Goal: Information Seeking & Learning: Understand process/instructions

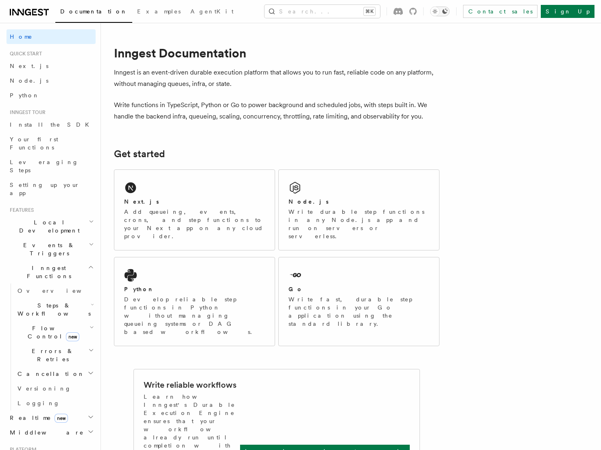
click at [439, 11] on icon "Toggle dark mode" at bounding box center [435, 11] width 8 height 8
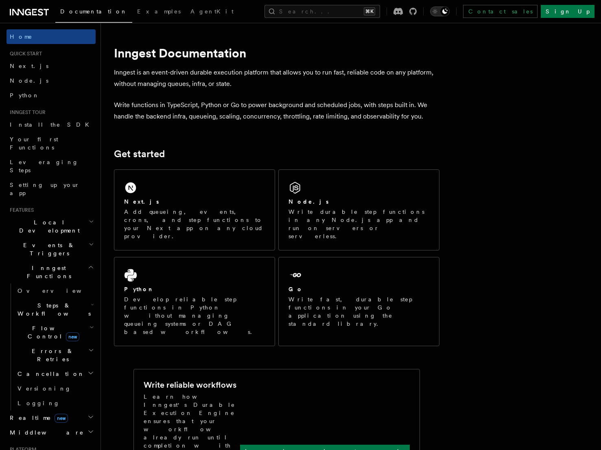
click at [450, 11] on div "Toggle dark mode" at bounding box center [445, 12] width 10 height 10
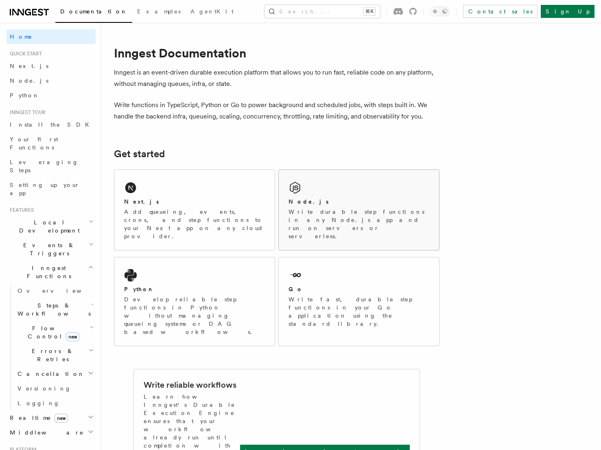
click at [345, 193] on div "Node.js Write durable step functions in any Node.js app and run on servers or s…" at bounding box center [359, 210] width 160 height 80
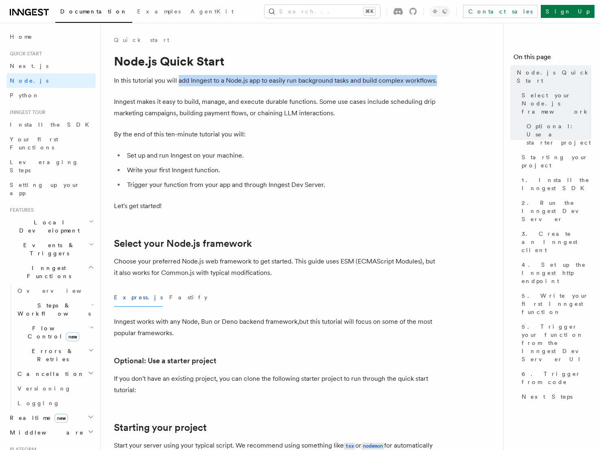
drag, startPoint x: 179, startPoint y: 81, endPoint x: 465, endPoint y: 81, distance: 286.6
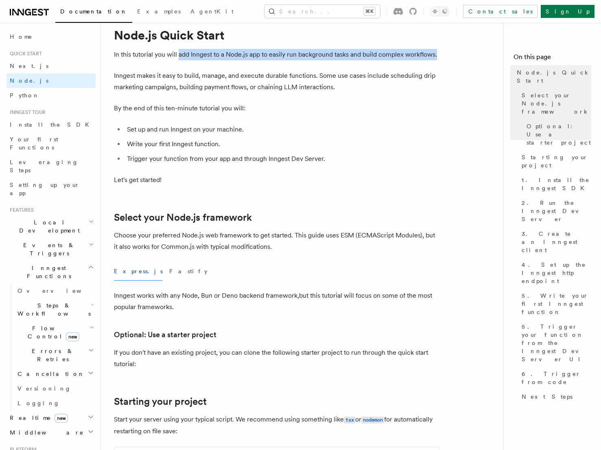
scroll to position [28, 0]
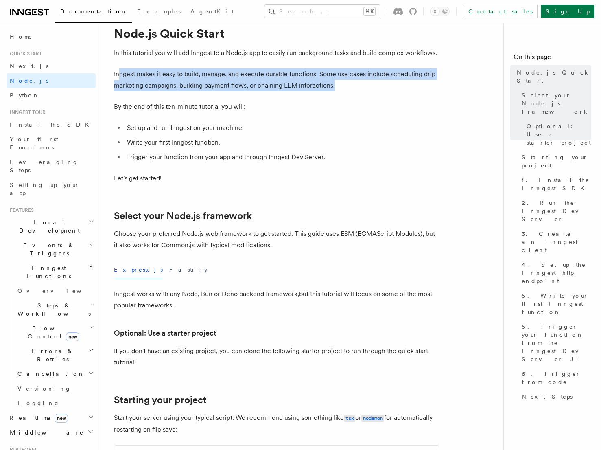
drag, startPoint x: 119, startPoint y: 72, endPoint x: 339, endPoint y: 85, distance: 220.6
click at [339, 85] on p "Inngest makes it easy to build, manage, and execute durable functions. Some use…" at bounding box center [277, 79] width 326 height 23
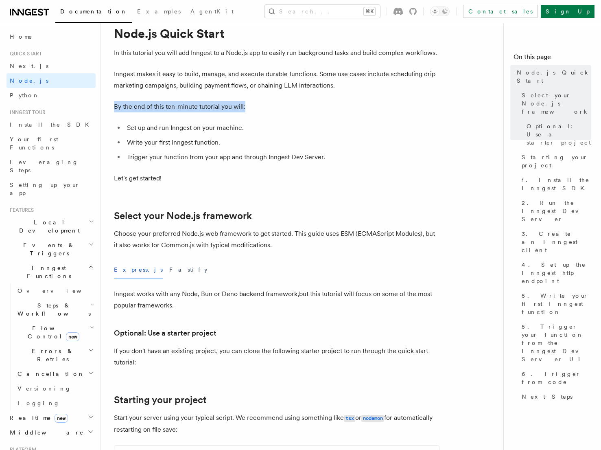
drag, startPoint x: 111, startPoint y: 107, endPoint x: 311, endPoint y: 108, distance: 200.3
drag, startPoint x: 126, startPoint y: 126, endPoint x: 322, endPoint y: 126, distance: 195.8
click at [322, 126] on li "Set up and run Inngest on your machine." at bounding box center [282, 127] width 315 height 11
drag, startPoint x: 127, startPoint y: 142, endPoint x: 321, endPoint y: 142, distance: 193.3
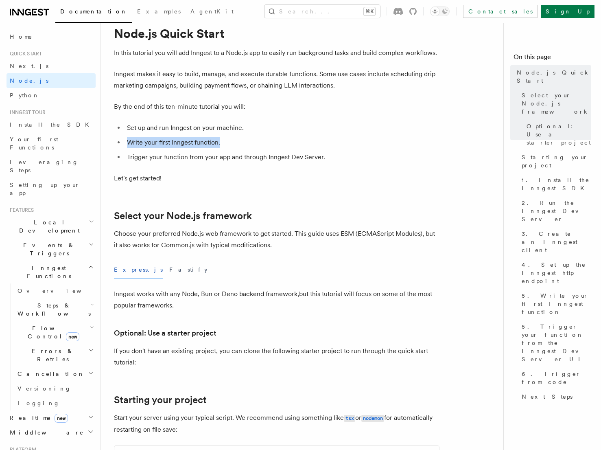
click at [321, 142] on li "Write your first Inngest function." at bounding box center [282, 142] width 315 height 11
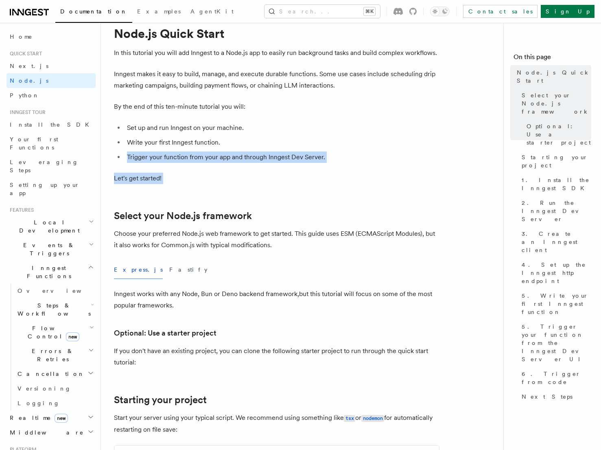
drag, startPoint x: 127, startPoint y: 156, endPoint x: 353, endPoint y: 184, distance: 227.1
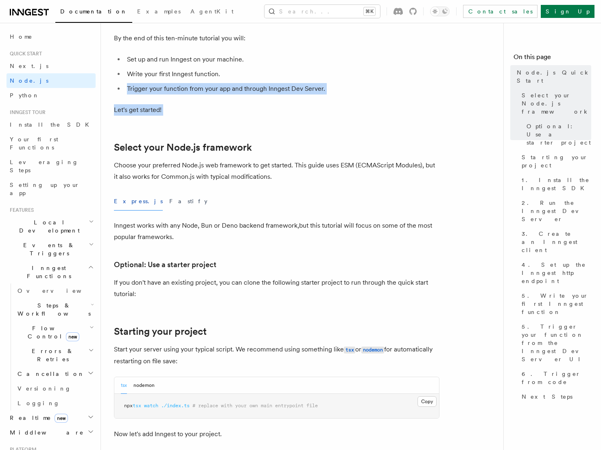
scroll to position [125, 0]
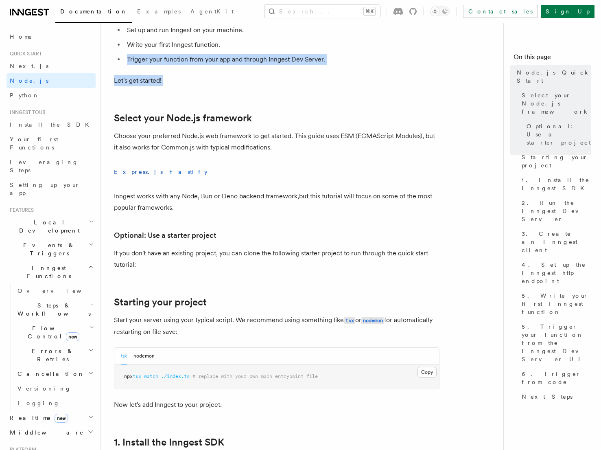
click at [169, 172] on button "Fastify" at bounding box center [188, 172] width 38 height 18
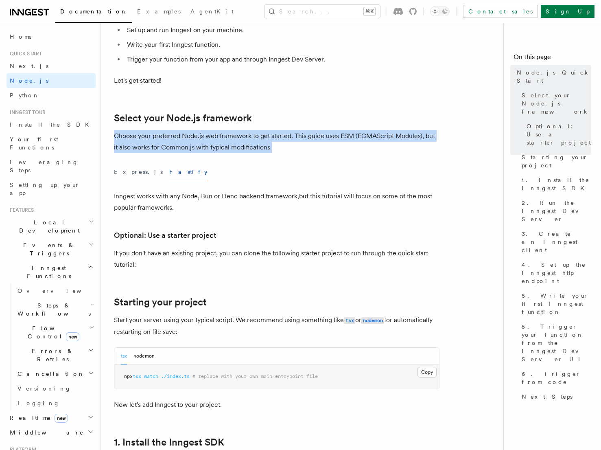
drag, startPoint x: 114, startPoint y: 136, endPoint x: 291, endPoint y: 148, distance: 177.9
click at [291, 148] on p "Choose your preferred Node.js web framework to get started. This guide uses ESM…" at bounding box center [277, 141] width 326 height 23
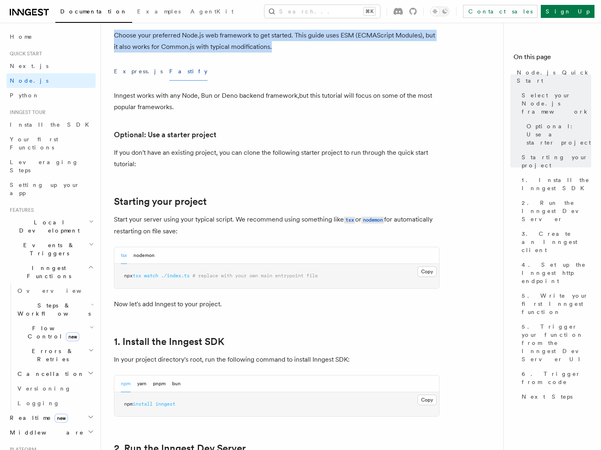
scroll to position [228, 0]
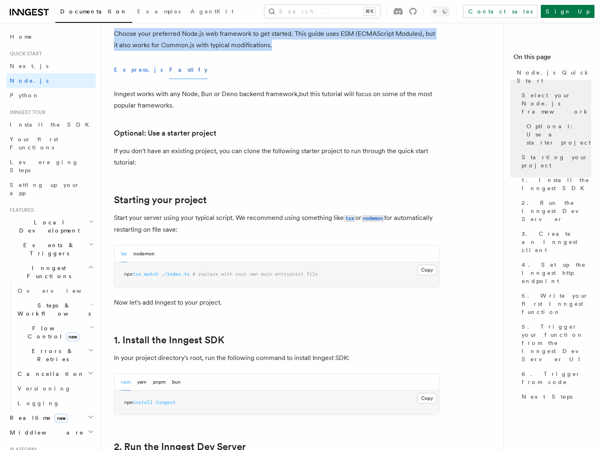
click at [132, 70] on button "Express.js" at bounding box center [138, 70] width 49 height 18
click at [169, 70] on button "Fastify" at bounding box center [188, 70] width 38 height 18
click at [118, 72] on button "Express.js" at bounding box center [138, 70] width 49 height 18
click at [169, 70] on button "Fastify" at bounding box center [188, 70] width 38 height 18
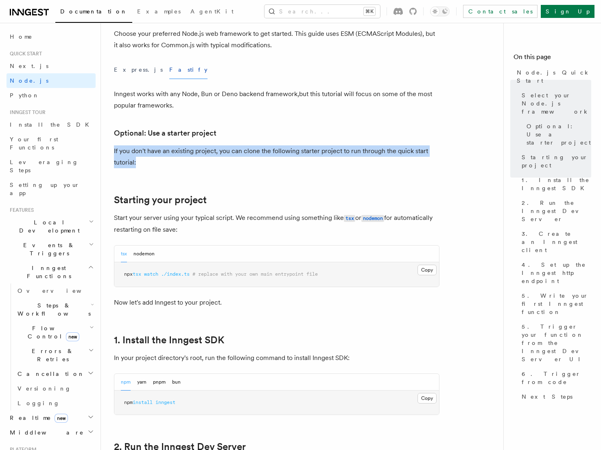
drag, startPoint x: 112, startPoint y: 150, endPoint x: 238, endPoint y: 162, distance: 126.3
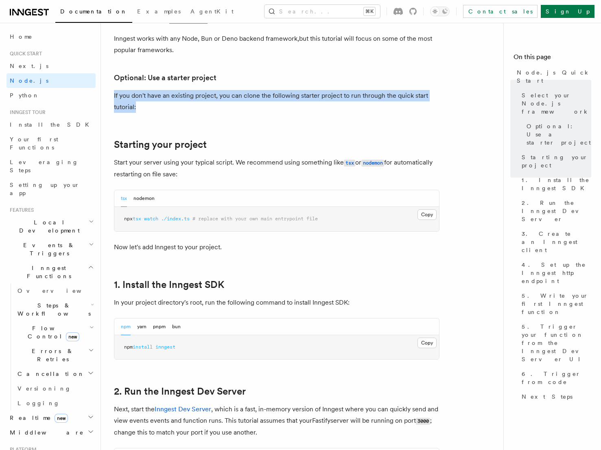
scroll to position [285, 0]
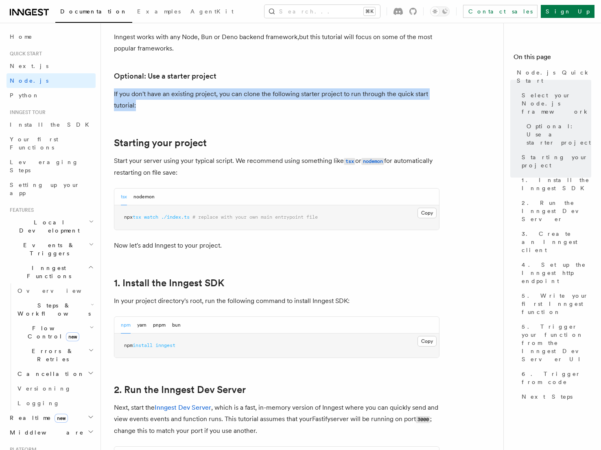
drag, startPoint x: 114, startPoint y: 160, endPoint x: 234, endPoint y: 172, distance: 121.5
click at [234, 172] on p "Start your server using your typical script. We recommend using something like …" at bounding box center [277, 166] width 326 height 23
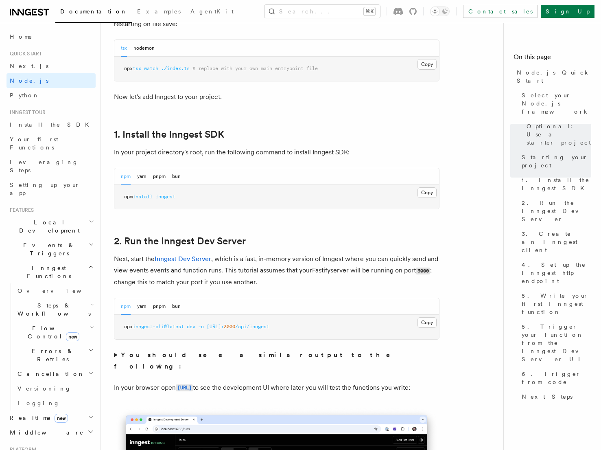
scroll to position [435, 0]
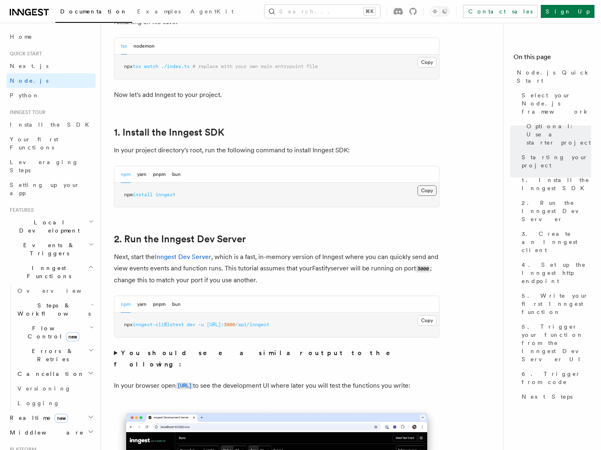
click at [427, 189] on button "Copy Copied" at bounding box center [427, 190] width 19 height 11
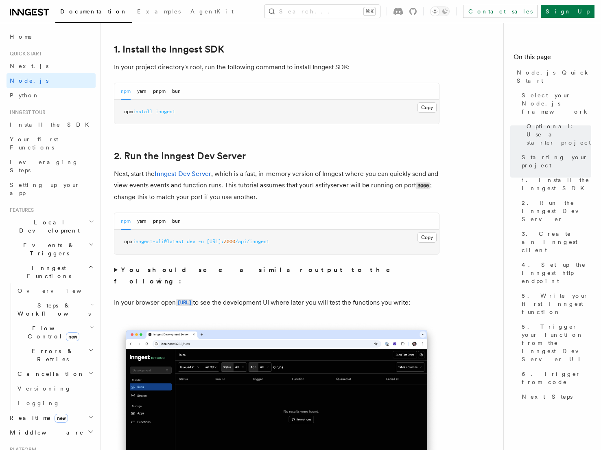
scroll to position [519, 0]
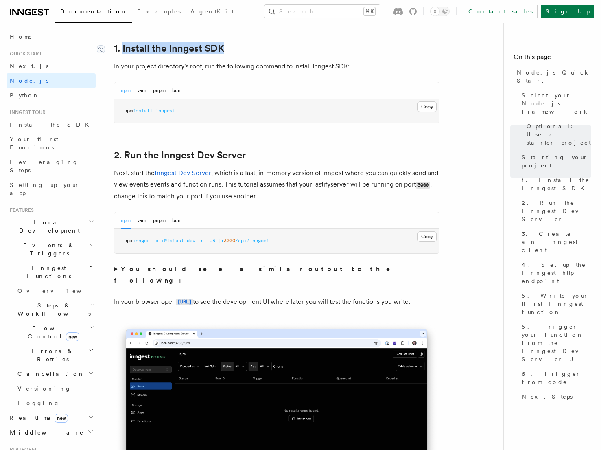
drag, startPoint x: 281, startPoint y: 48, endPoint x: 123, endPoint y: 52, distance: 158.0
click at [123, 52] on h2 "1. Install the Inngest SDK" at bounding box center [277, 48] width 326 height 11
copy link "Install the Inngest SDK"
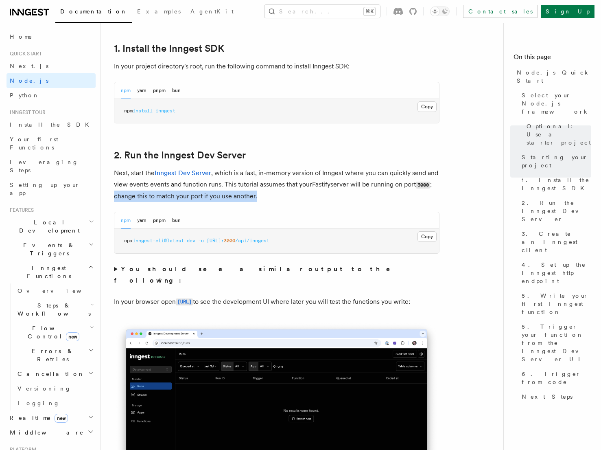
drag, startPoint x: 114, startPoint y: 196, endPoint x: 291, endPoint y: 198, distance: 177.5
click at [291, 198] on p "Next, start the Inngest Dev Server , which is a fast, in-memory version of Inng…" at bounding box center [277, 184] width 326 height 35
click at [327, 189] on p "Next, start the Inngest Dev Server , which is a fast, in-memory version of Inng…" at bounding box center [277, 184] width 326 height 35
click at [426, 238] on button "Copy Copied" at bounding box center [427, 236] width 19 height 11
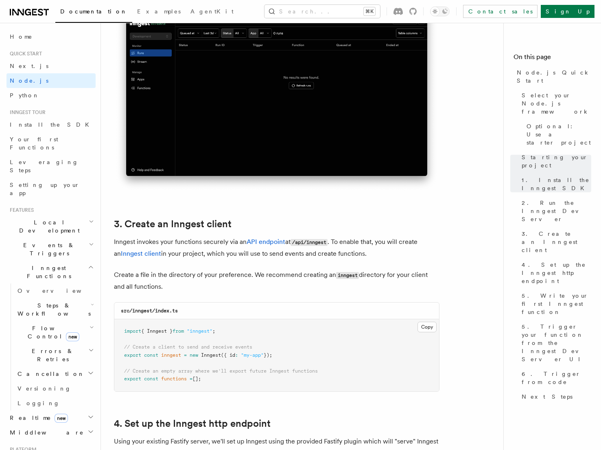
scroll to position [857, 0]
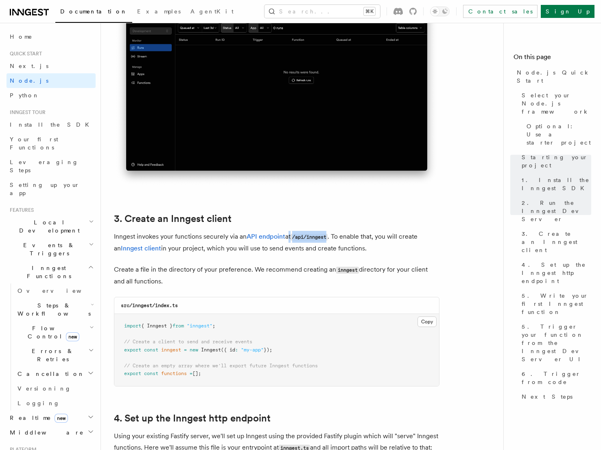
drag, startPoint x: 286, startPoint y: 237, endPoint x: 330, endPoint y: 236, distance: 43.6
click at [330, 237] on p "Inngest invokes your functions securely via an API endpoint at /api/inngest . T…" at bounding box center [277, 242] width 326 height 23
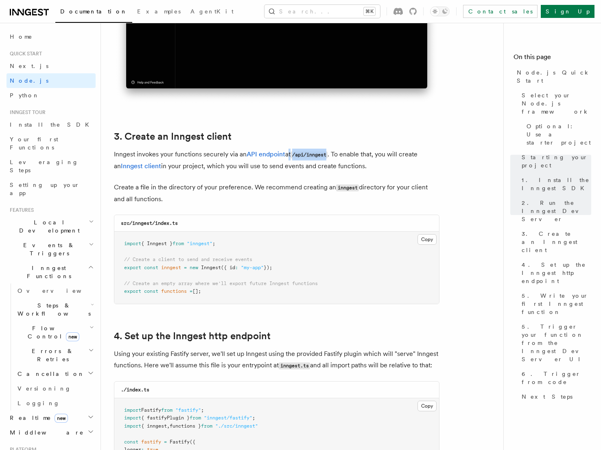
scroll to position [949, 0]
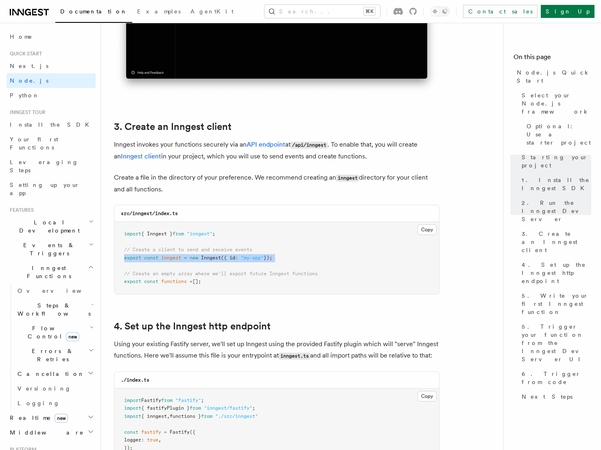
drag, startPoint x: 124, startPoint y: 260, endPoint x: 315, endPoint y: 265, distance: 191.0
click at [315, 265] on pre "import { Inngest } from "inngest" ; // Create a client to send and receive even…" at bounding box center [276, 258] width 325 height 72
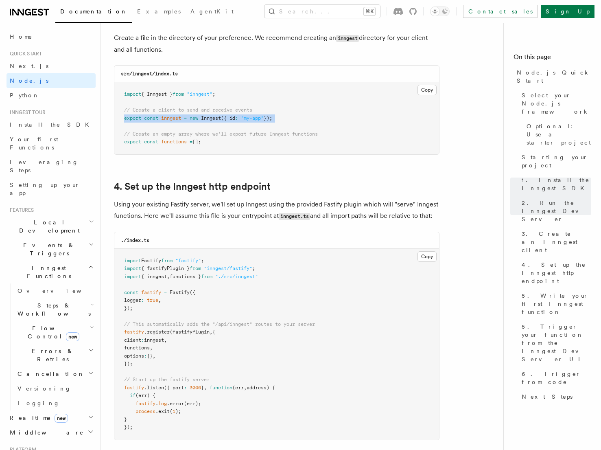
scroll to position [1085, 0]
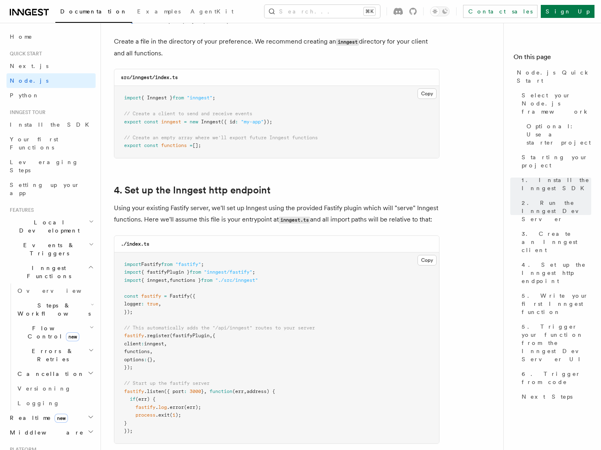
click at [208, 146] on pre "import { Inngest } from "inngest" ; // Create a client to send and receive even…" at bounding box center [276, 122] width 325 height 72
drag, startPoint x: 208, startPoint y: 147, endPoint x: 102, endPoint y: 94, distance: 118.1
copy code "import { Inngest } from "inngest" ; // Create a client to send and receive even…"
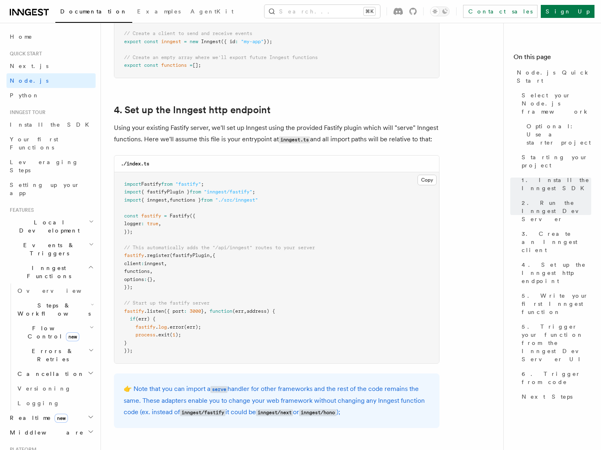
scroll to position [1168, 0]
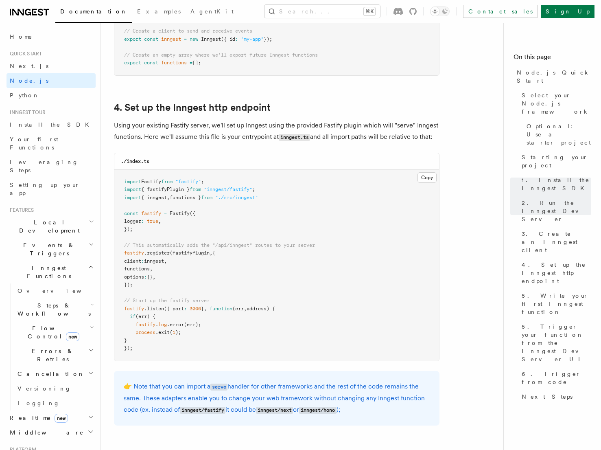
drag, startPoint x: 208, startPoint y: 126, endPoint x: 435, endPoint y: 137, distance: 226.6
click at [435, 137] on p "Using your existing Fastify server, we'll set up Inngest using the provided Fas…" at bounding box center [277, 131] width 326 height 23
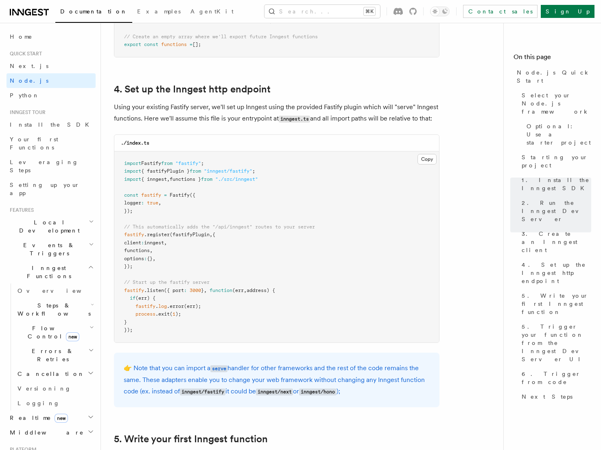
scroll to position [1191, 0]
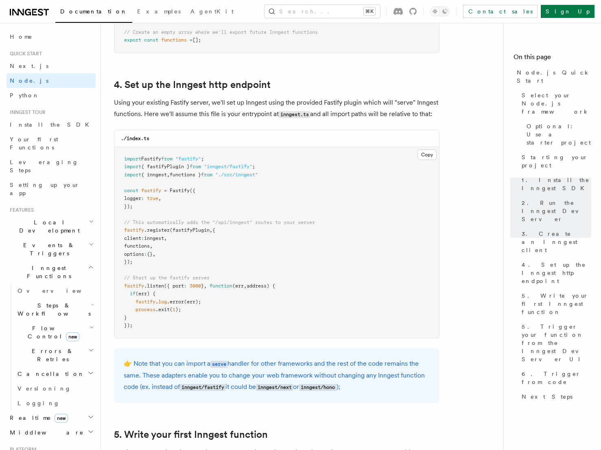
click at [157, 241] on span "inngest" at bounding box center [154, 238] width 20 height 6
click at [215, 232] on span "{" at bounding box center [213, 230] width 3 height 6
drag, startPoint x: 218, startPoint y: 232, endPoint x: 224, endPoint y: 265, distance: 33.1
click at [224, 265] on pre "import Fastify from "fastify" ; import { fastifyPlugin } from "inngest/fastify"…" at bounding box center [276, 242] width 325 height 191
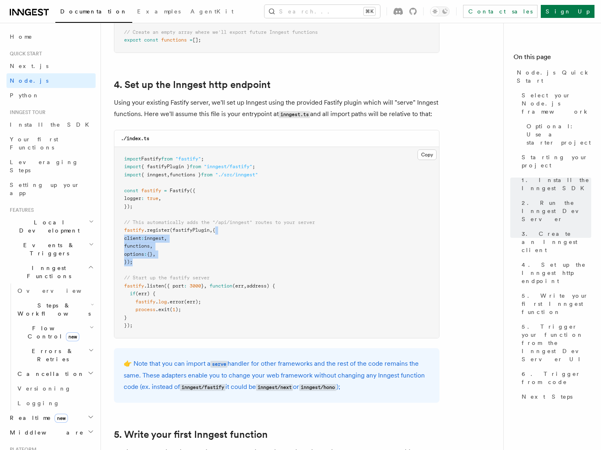
click at [224, 265] on pre "import Fastify from "fastify" ; import { fastifyPlugin } from "inngest/fastify"…" at bounding box center [276, 242] width 325 height 191
drag, startPoint x: 139, startPoint y: 263, endPoint x: 103, endPoint y: 236, distance: 45.3
copy code "fastify .register (fastifyPlugin , { client : inngest , functions , options : {…"
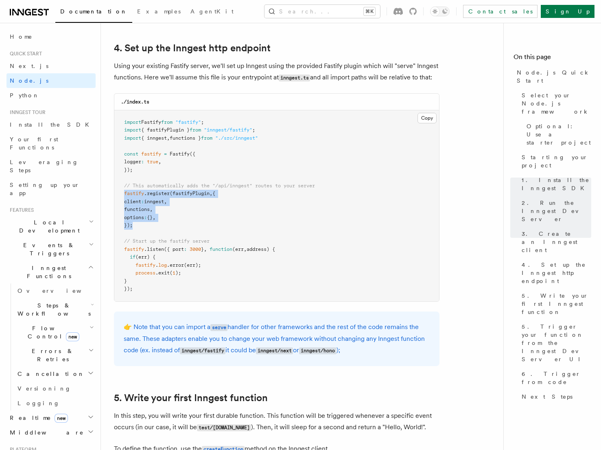
scroll to position [1230, 0]
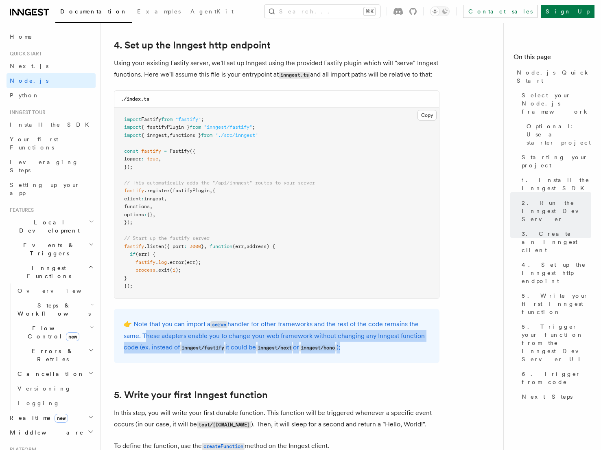
drag, startPoint x: 143, startPoint y: 337, endPoint x: 371, endPoint y: 353, distance: 228.5
click at [371, 353] on p "👉 Note that you can import a serve handler for other frameworks and the rest of…" at bounding box center [277, 335] width 306 height 35
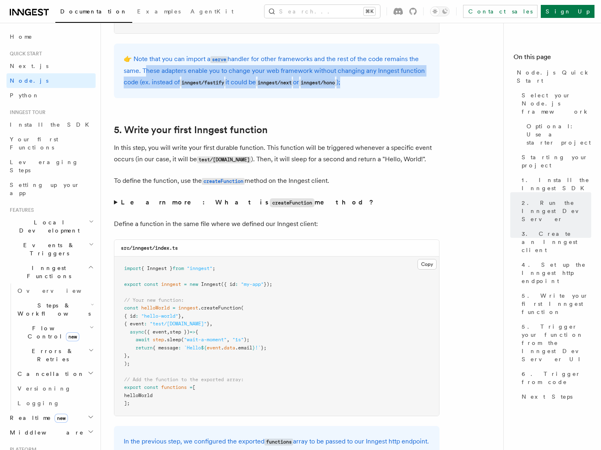
scroll to position [1487, 0]
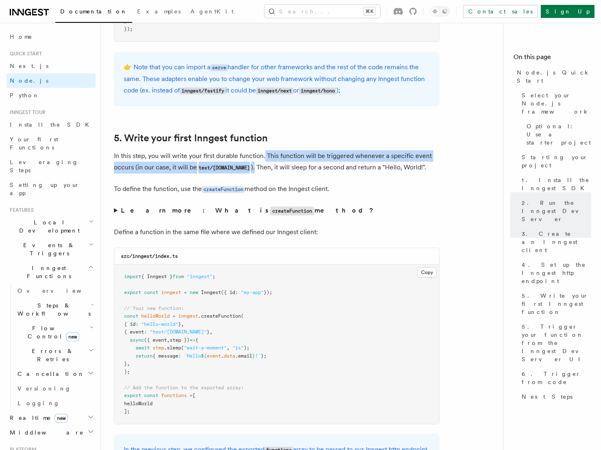
drag, startPoint x: 264, startPoint y: 156, endPoint x: 250, endPoint y: 166, distance: 16.6
click at [250, 166] on p "In this step, you will write your first durable function. This function will be…" at bounding box center [277, 161] width 326 height 23
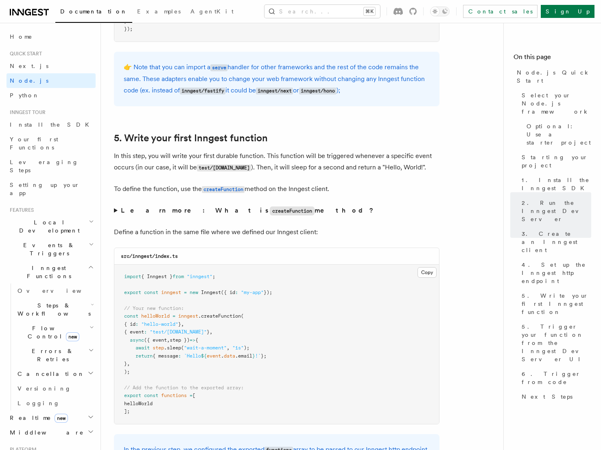
click at [114, 212] on summary "Learn more: What is createFunction method?" at bounding box center [277, 211] width 326 height 12
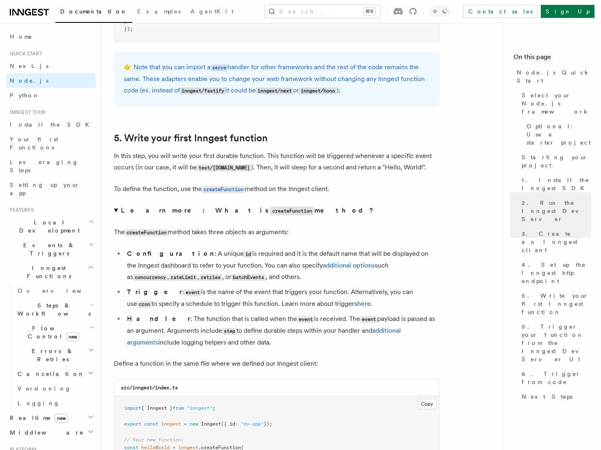
click at [114, 213] on summary "Learn more: What is createFunction method?" at bounding box center [277, 211] width 326 height 12
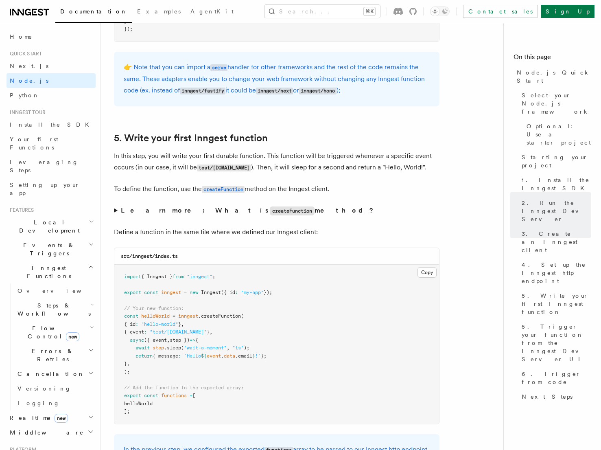
click at [133, 191] on p "To define the function, use the createFunction method on the Inngest client." at bounding box center [277, 189] width 326 height 12
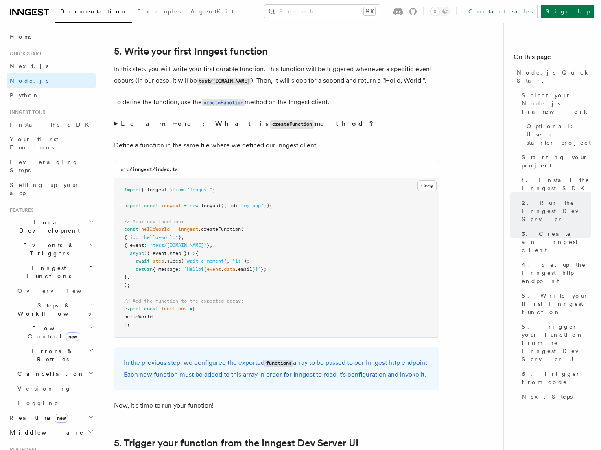
scroll to position [1574, 0]
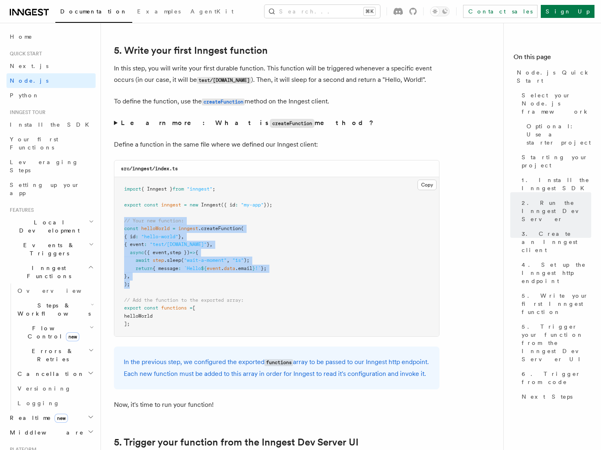
drag, startPoint x: 132, startPoint y: 287, endPoint x: 109, endPoint y: 223, distance: 67.8
copy code "// Your new function: const helloWorld = inngest .createFunction ( { id : "hell…"
click at [262, 247] on pre "import { Inngest } from "inngest" ; export const inngest = new Inngest ({ id : …" at bounding box center [276, 256] width 325 height 159
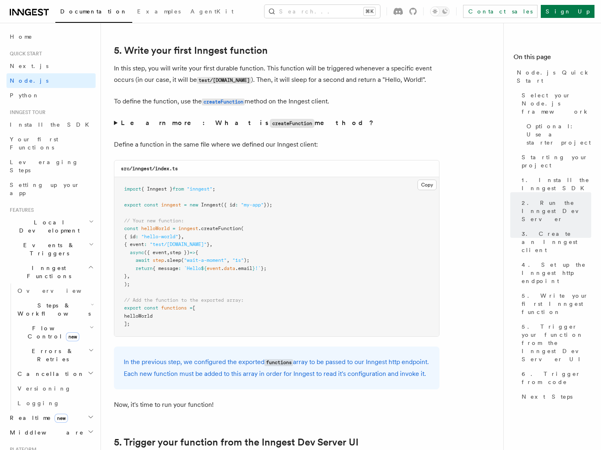
click at [140, 247] on span "{ event" at bounding box center [134, 244] width 20 height 6
click at [163, 247] on span ""test/[DOMAIN_NAME]"" at bounding box center [178, 244] width 57 height 6
click at [179, 247] on span ""test/[DOMAIN_NAME]"" at bounding box center [178, 244] width 57 height 6
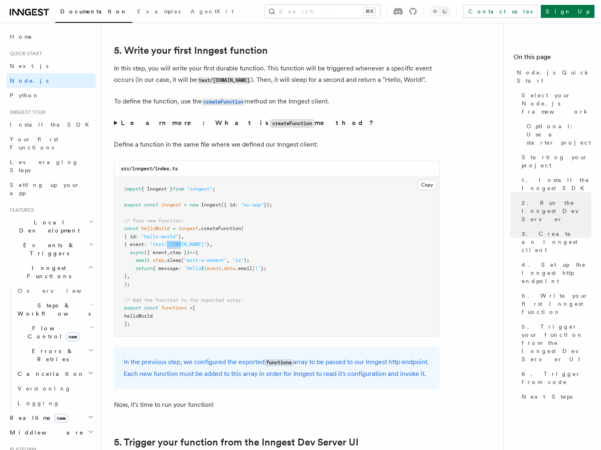
click at [179, 247] on span ""test/[DOMAIN_NAME]"" at bounding box center [178, 244] width 57 height 6
click at [207, 247] on span ""test/[DOMAIN_NAME]"" at bounding box center [178, 244] width 57 height 6
click at [202, 247] on span ""test/[DOMAIN_NAME]"" at bounding box center [178, 244] width 57 height 6
drag, startPoint x: 151, startPoint y: 254, endPoint x: 194, endPoint y: 257, distance: 43.2
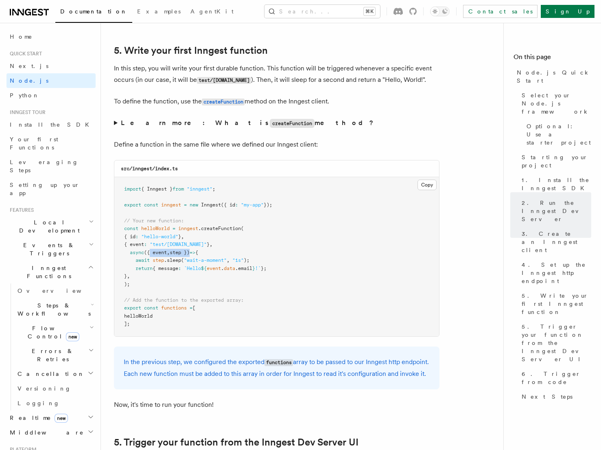
click at [194, 255] on span "async ({ event , step }) => {" at bounding box center [161, 253] width 74 height 6
click at [291, 269] on pre "import { Inngest } from "inngest" ; export const inngest = new Inngest ({ id : …" at bounding box center [276, 256] width 325 height 159
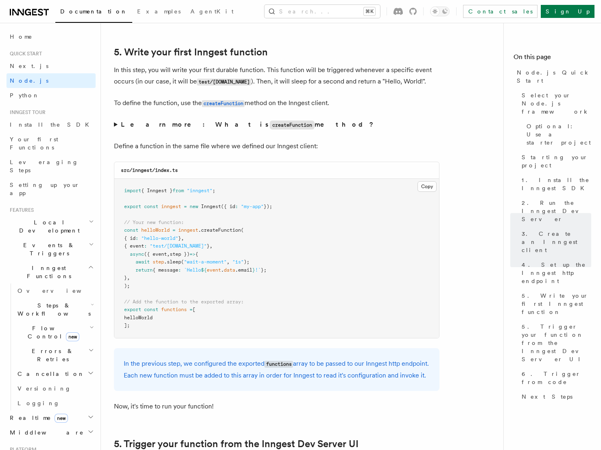
scroll to position [1569, 0]
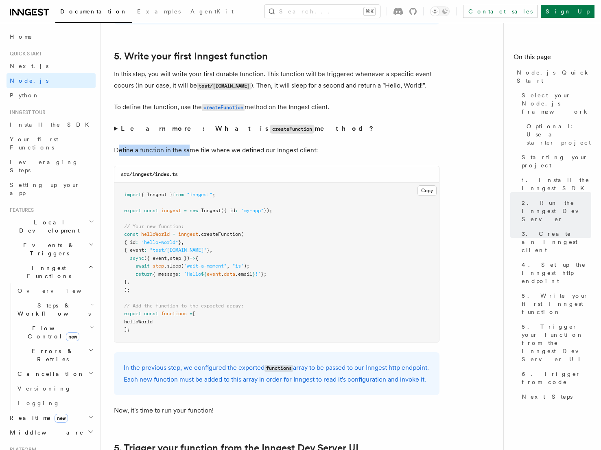
drag, startPoint x: 116, startPoint y: 153, endPoint x: 189, endPoint y: 151, distance: 72.9
click at [189, 151] on p "Define a function in the same file where we defined our Inngest client:" at bounding box center [277, 149] width 326 height 11
click at [261, 237] on pre "import { Inngest } from "inngest" ; export const inngest = new Inngest ({ id : …" at bounding box center [276, 262] width 325 height 159
drag, startPoint x: 124, startPoint y: 238, endPoint x: 304, endPoint y: 239, distance: 179.9
click at [304, 239] on pre "import { Inngest } from "inngest" ; export const inngest = new Inngest ({ id : …" at bounding box center [276, 262] width 325 height 159
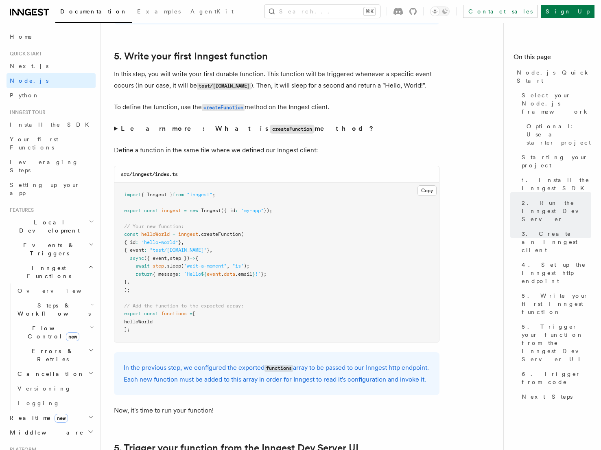
click at [280, 277] on pre "import { Inngest } from "inngest" ; export const inngest = new Inngest ({ id : …" at bounding box center [276, 262] width 325 height 159
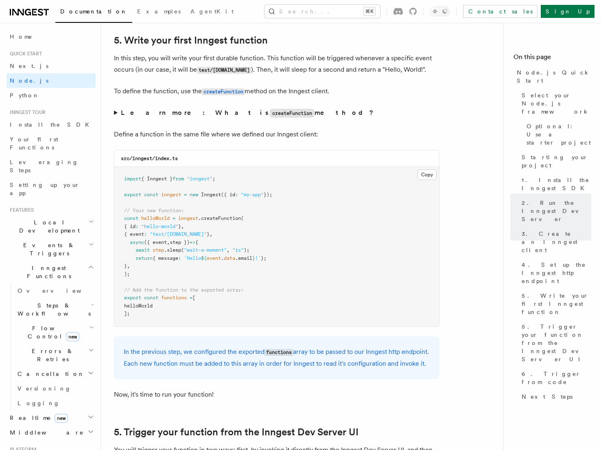
scroll to position [1585, 0]
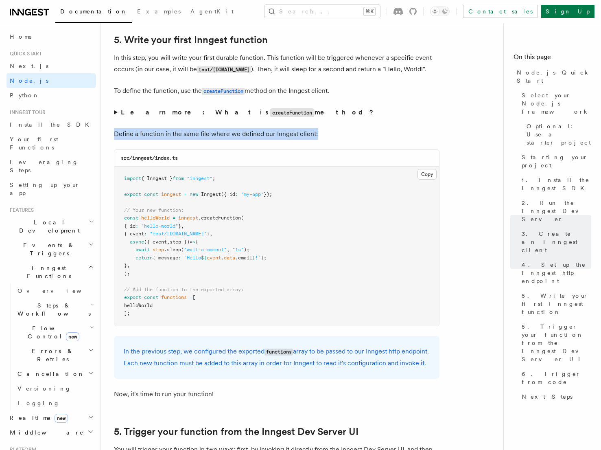
drag, startPoint x: 114, startPoint y: 136, endPoint x: 335, endPoint y: 136, distance: 221.0
click at [335, 136] on p "Define a function in the same file where we defined our Inngest client:" at bounding box center [277, 133] width 326 height 11
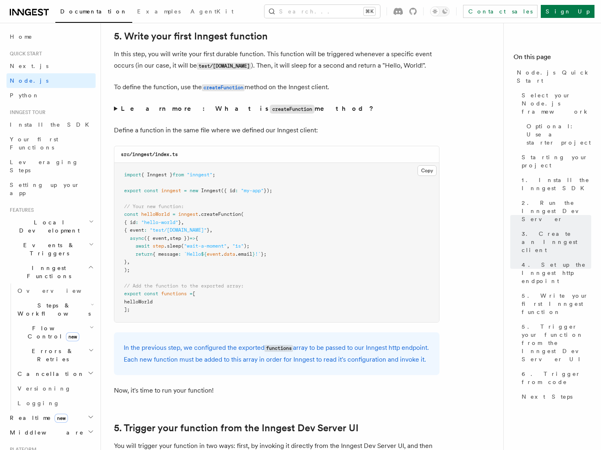
click at [115, 111] on summary "Learn more: What is createFunction method?" at bounding box center [277, 109] width 326 height 12
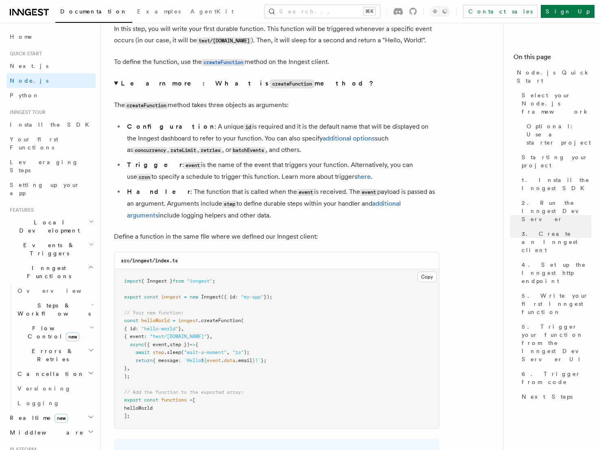
scroll to position [1615, 0]
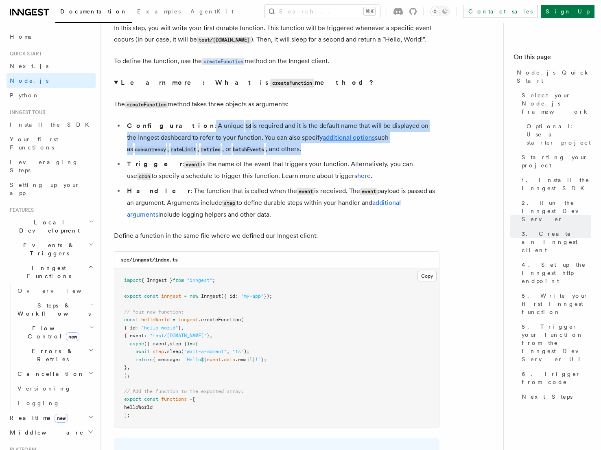
drag, startPoint x: 170, startPoint y: 128, endPoint x: 240, endPoint y: 155, distance: 75.0
click at [240, 155] on li "Configuration : A unique id is required and it is the default name that will be…" at bounding box center [282, 137] width 315 height 35
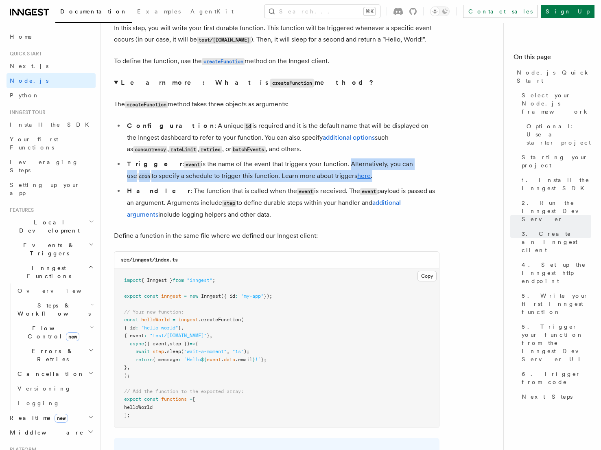
drag, startPoint x: 317, startPoint y: 169, endPoint x: 339, endPoint y: 184, distance: 26.4
click at [340, 182] on li "Trigger : event is the name of the event that triggers your function. Alternati…" at bounding box center [282, 170] width 315 height 24
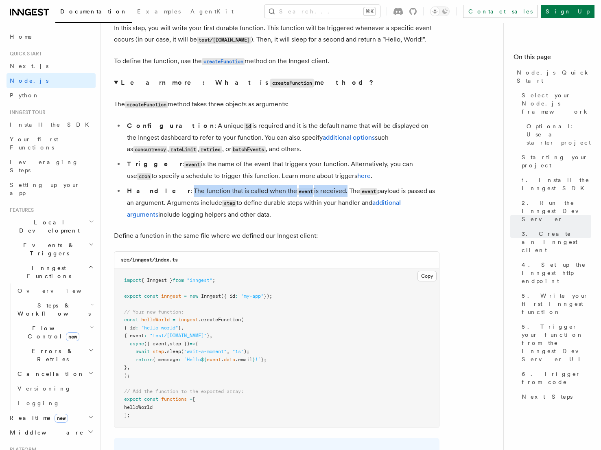
drag, startPoint x: 155, startPoint y: 193, endPoint x: 308, endPoint y: 196, distance: 153.1
click at [308, 196] on li "Handler : The function that is called when the event is received. The event pay…" at bounding box center [282, 202] width 315 height 35
click at [315, 193] on li "Handler : The function that is called when the event is received. The event pay…" at bounding box center [282, 202] width 315 height 35
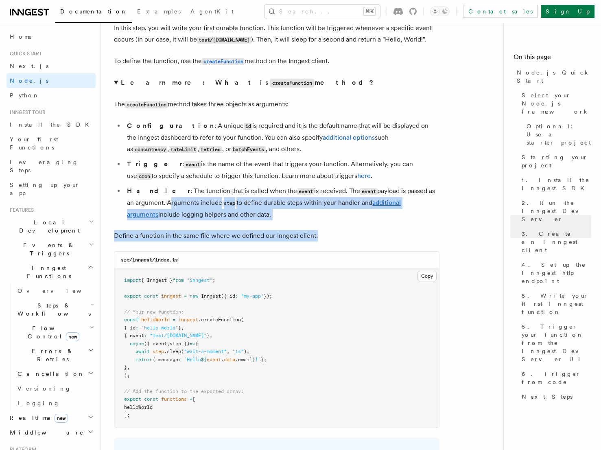
drag, startPoint x: 157, startPoint y: 205, endPoint x: 335, endPoint y: 243, distance: 181.9
click at [335, 241] on p "Define a function in the same file where we defined our Inngest client:" at bounding box center [277, 235] width 326 height 11
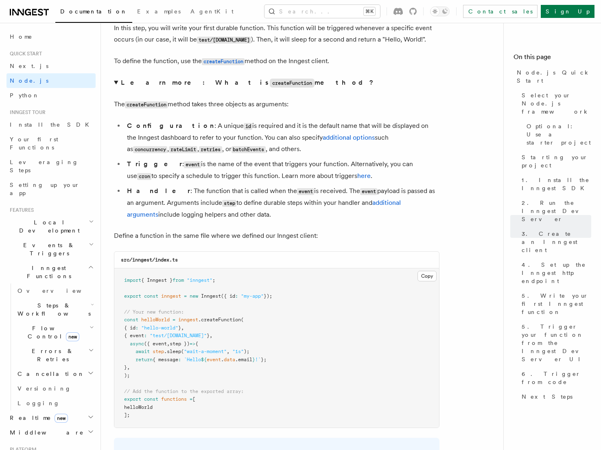
click at [115, 85] on summary "Learn more: What is createFunction method?" at bounding box center [277, 83] width 326 height 12
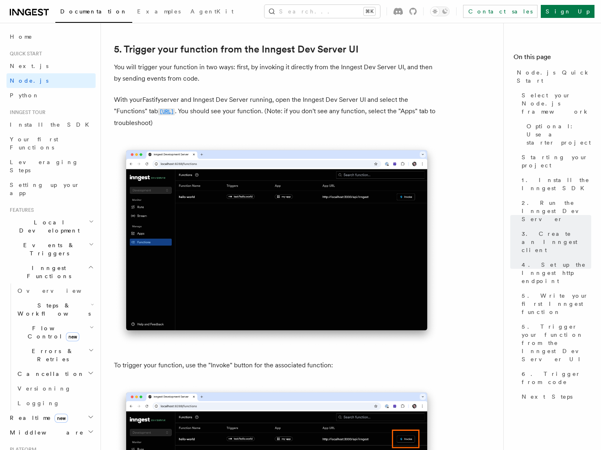
scroll to position [1977, 0]
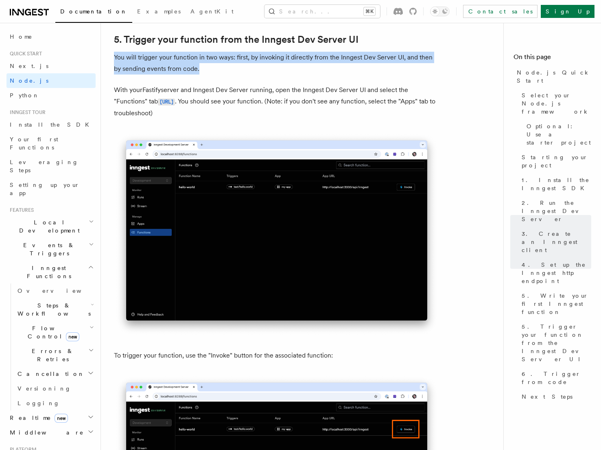
drag, startPoint x: 115, startPoint y: 70, endPoint x: 229, endPoint y: 82, distance: 115.0
click at [229, 74] on p "You will trigger your function in two ways: first, by invoking it directly from…" at bounding box center [277, 63] width 326 height 23
drag, startPoint x: 113, startPoint y: 72, endPoint x: 308, endPoint y: 81, distance: 194.8
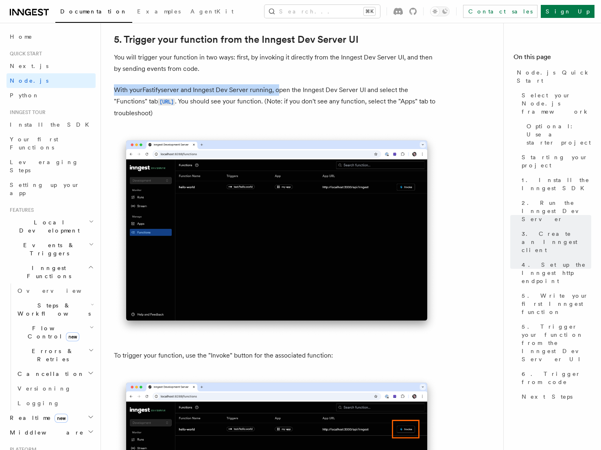
drag, startPoint x: 114, startPoint y: 104, endPoint x: 277, endPoint y: 104, distance: 163.6
click at [278, 105] on p "With your Fastify server and Inngest Dev Server running, open the Inngest Dev S…" at bounding box center [277, 101] width 326 height 35
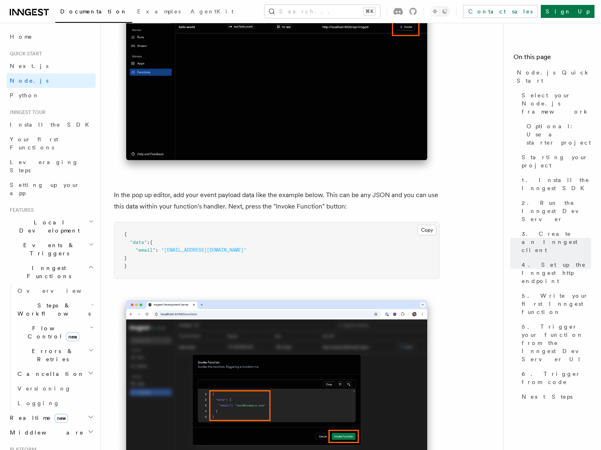
scroll to position [2387, 0]
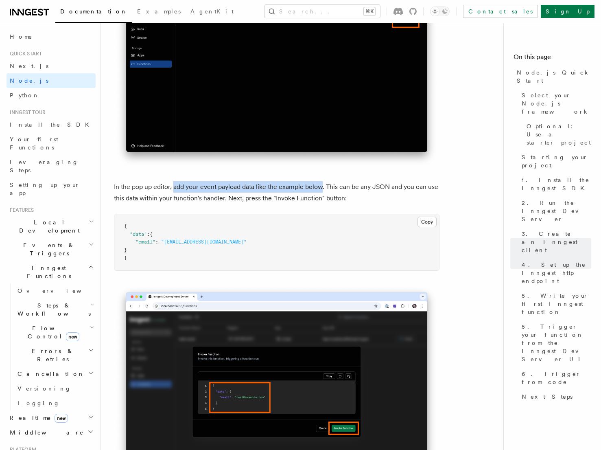
drag, startPoint x: 173, startPoint y: 201, endPoint x: 323, endPoint y: 201, distance: 149.4
click at [323, 201] on p "In the pop up editor, add your event payload data like the example below. This …" at bounding box center [277, 192] width 326 height 23
click at [428, 227] on button "Copy Copied" at bounding box center [427, 222] width 19 height 11
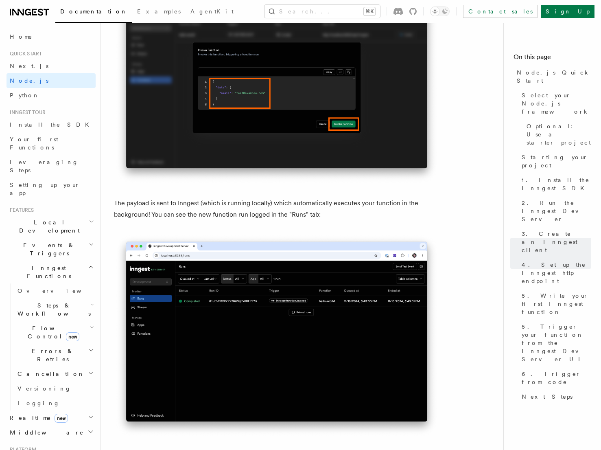
scroll to position [2693, 0]
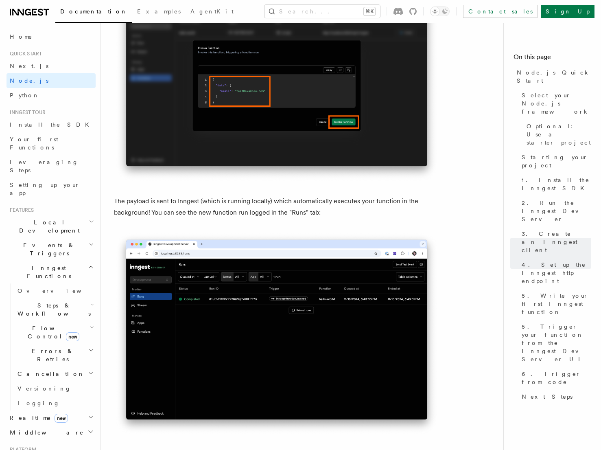
click at [223, 215] on p "The payload is sent to Inngest (which is running locally) which automatically e…" at bounding box center [277, 206] width 326 height 23
click at [238, 215] on p "The payload is sent to Inngest (which is running locally) which automatically e…" at bounding box center [277, 206] width 326 height 23
click at [262, 216] on p "The payload is sent to Inngest (which is running locally) which automatically e…" at bounding box center [277, 206] width 326 height 23
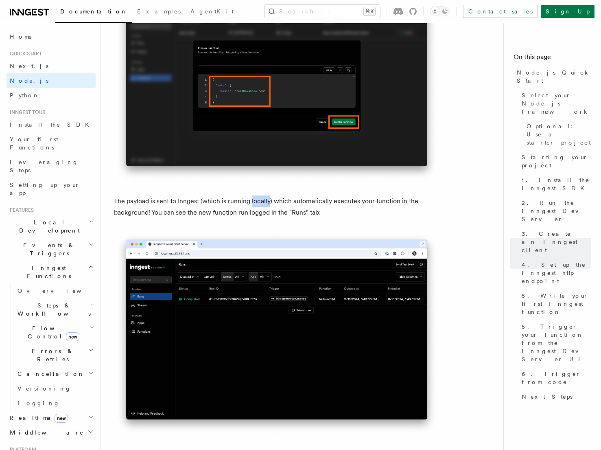
click at [262, 216] on p "The payload is sent to Inngest (which is running locally) which automatically e…" at bounding box center [277, 206] width 326 height 23
click at [213, 215] on p "The payload is sent to Inngest (which is running locally) which automatically e…" at bounding box center [277, 206] width 326 height 23
click at [224, 214] on p "The payload is sent to Inngest (which is running locally) which automatically e…" at bounding box center [277, 206] width 326 height 23
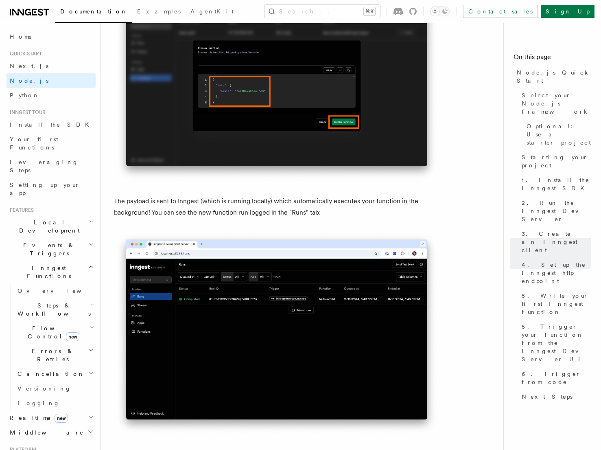
click at [244, 214] on p "The payload is sent to Inngest (which is running locally) which automatically e…" at bounding box center [277, 206] width 326 height 23
click at [261, 214] on p "The payload is sent to Inngest (which is running locally) which automatically e…" at bounding box center [277, 206] width 326 height 23
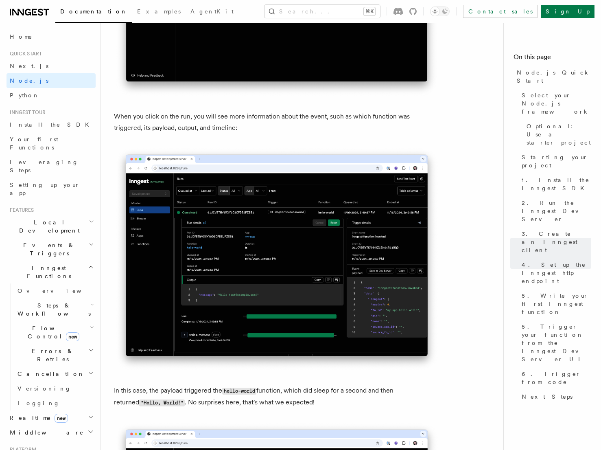
scroll to position [3032, 0]
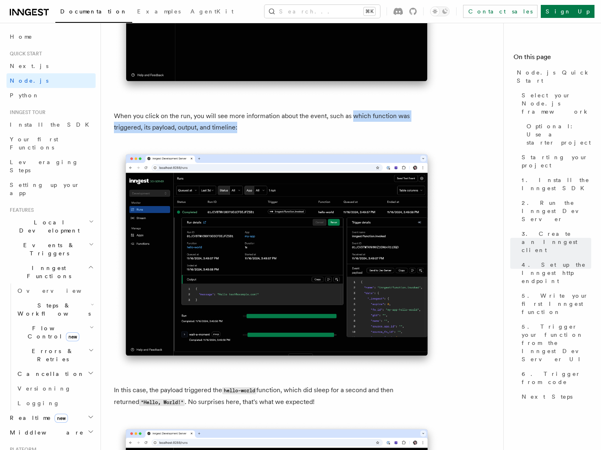
drag, startPoint x: 351, startPoint y: 129, endPoint x: 219, endPoint y: 139, distance: 132.3
click at [219, 133] on p "When you click on the run, you will see more information about the event, such …" at bounding box center [277, 121] width 326 height 23
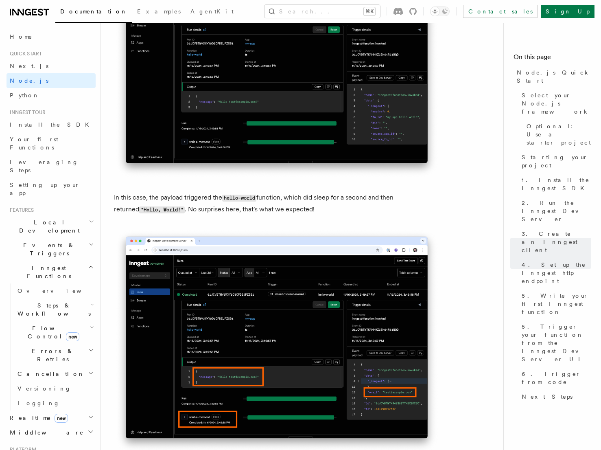
scroll to position [3225, 0]
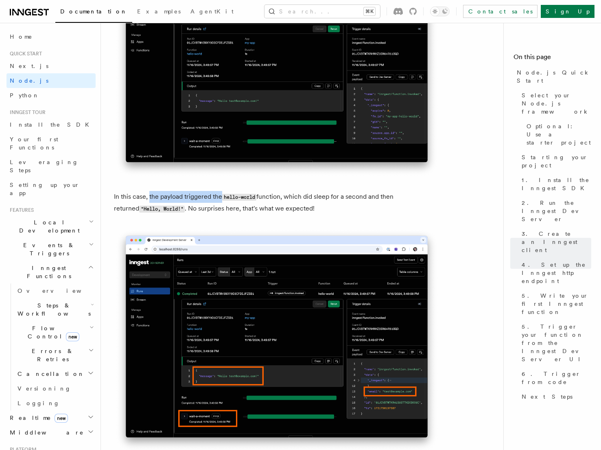
drag, startPoint x: 149, startPoint y: 210, endPoint x: 221, endPoint y: 211, distance: 72.1
click at [221, 211] on p "In this case, the payload triggered the hello-world function, which did sleep f…" at bounding box center [277, 203] width 326 height 24
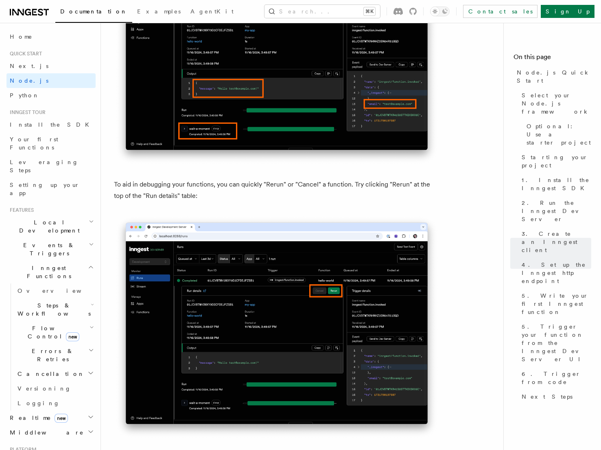
scroll to position [3518, 0]
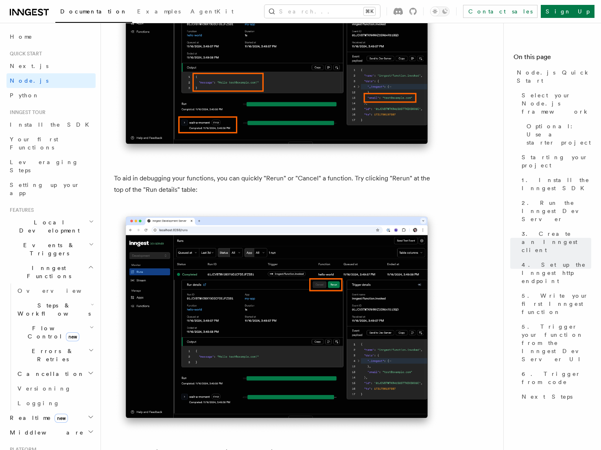
click at [271, 193] on p "To aid in debugging your functions, you can quickly "Rerun" or "Cancel" a funct…" at bounding box center [277, 184] width 326 height 23
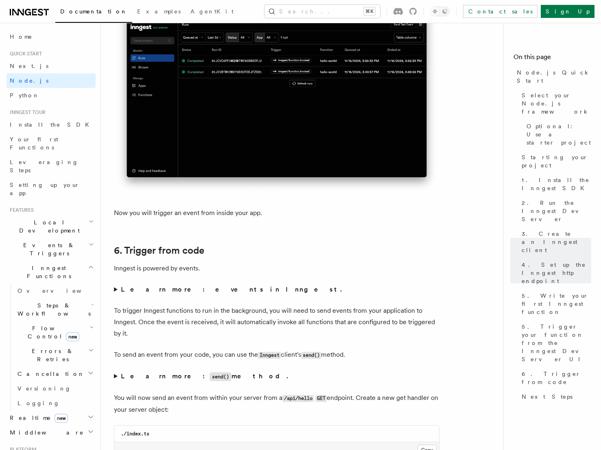
scroll to position [4004, 0]
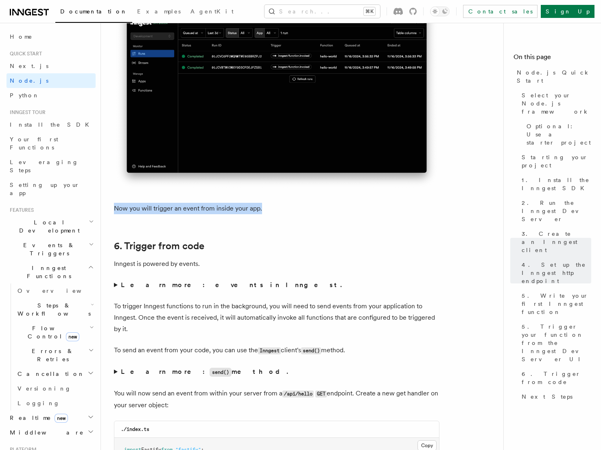
drag, startPoint x: 113, startPoint y: 222, endPoint x: 267, endPoint y: 217, distance: 154.3
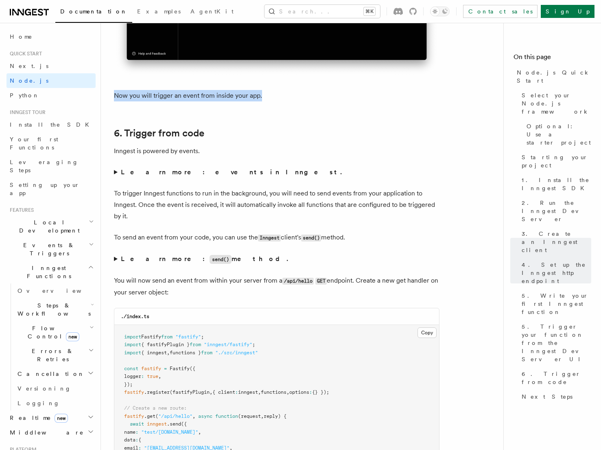
scroll to position [4120, 0]
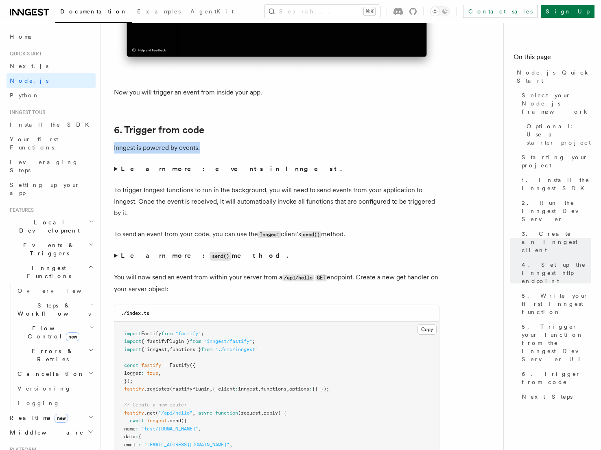
drag, startPoint x: 114, startPoint y: 161, endPoint x: 252, endPoint y: 166, distance: 138.1
click at [252, 153] on p "Inngest is powered by events." at bounding box center [277, 147] width 326 height 11
click at [117, 175] on summary "Learn more: events in Inngest." at bounding box center [277, 168] width 326 height 11
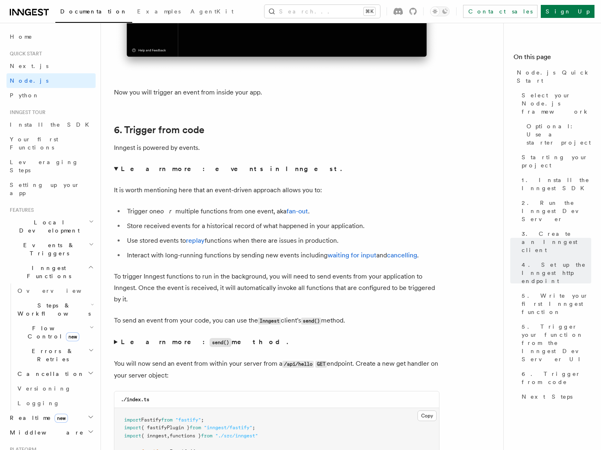
click at [116, 175] on summary "Learn more: events in Inngest." at bounding box center [277, 168] width 326 height 11
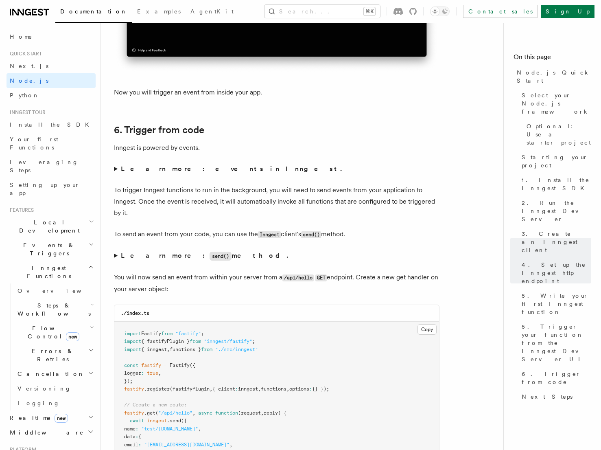
click at [115, 175] on summary "Learn more: events in Inngest." at bounding box center [277, 168] width 326 height 11
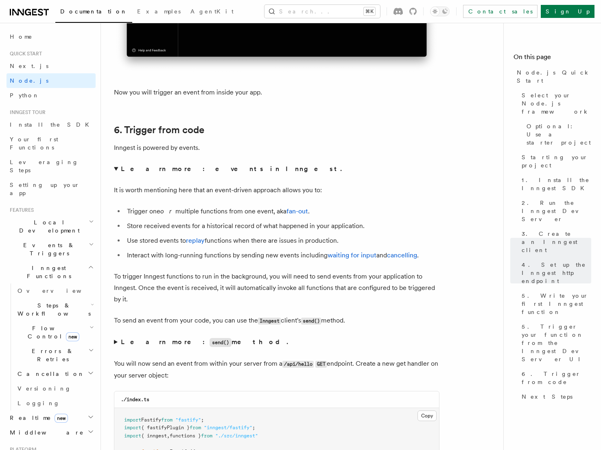
click at [115, 175] on summary "Learn more: events in Inngest." at bounding box center [277, 168] width 326 height 11
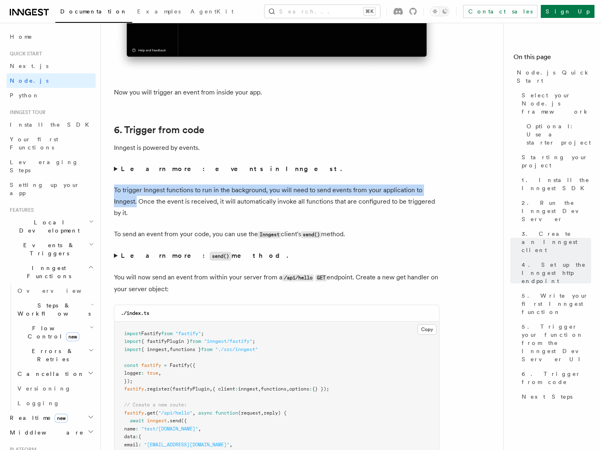
drag, startPoint x: 114, startPoint y: 205, endPoint x: 138, endPoint y: 217, distance: 26.4
click at [138, 217] on p "To trigger Inngest functions to run in the background, you will need to send ev…" at bounding box center [277, 201] width 326 height 34
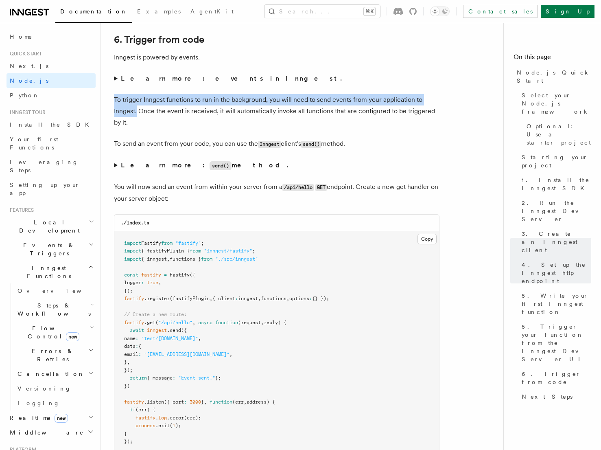
scroll to position [4211, 0]
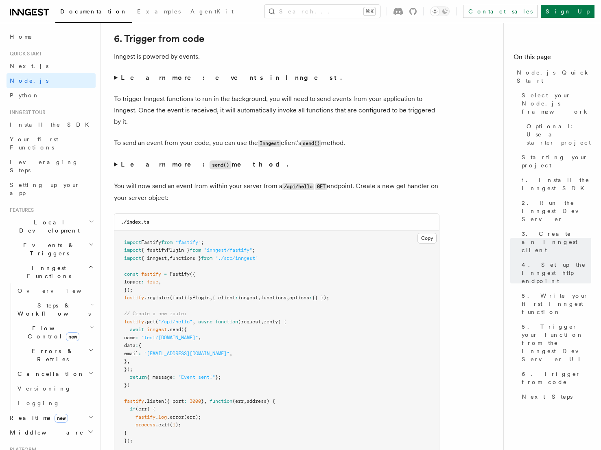
click at [115, 171] on summary "Learn more: send() method." at bounding box center [277, 165] width 326 height 12
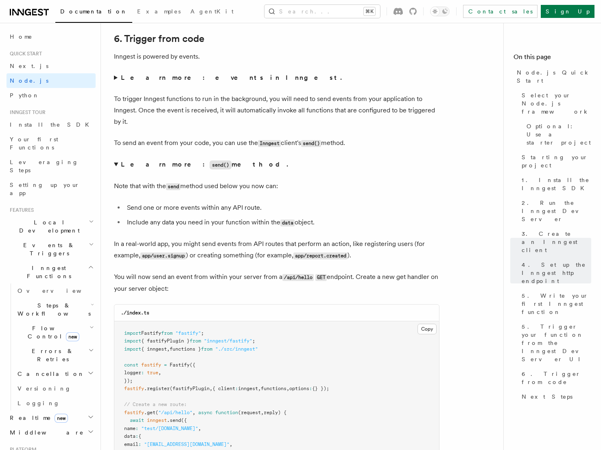
drag, startPoint x: 127, startPoint y: 236, endPoint x: 331, endPoint y: 240, distance: 204.0
click at [331, 228] on li "Include any data you need in your function within the data object." at bounding box center [282, 223] width 315 height 12
click at [114, 171] on summary "Learn more: send() method." at bounding box center [277, 165] width 326 height 12
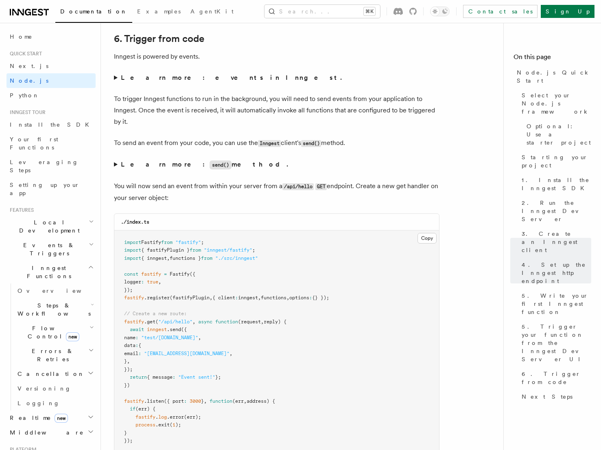
click at [115, 171] on summary "Learn more: send() method." at bounding box center [277, 165] width 326 height 12
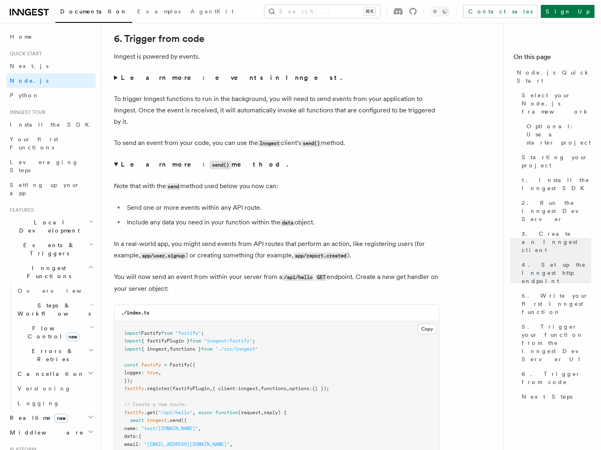
click at [114, 171] on summary "Learn more: send() method." at bounding box center [277, 165] width 326 height 12
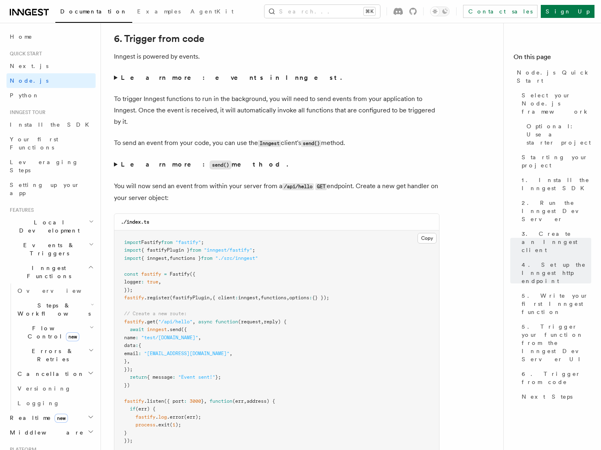
click at [114, 171] on summary "Learn more: send() method." at bounding box center [277, 165] width 326 height 12
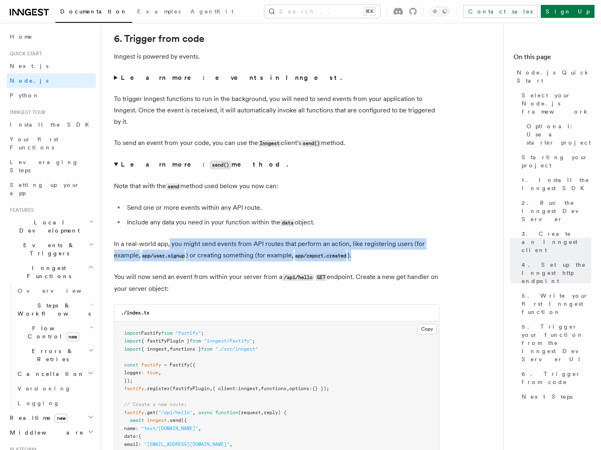
drag, startPoint x: 169, startPoint y: 258, endPoint x: 372, endPoint y: 272, distance: 203.6
click at [372, 261] on p "In a real-world app, you might send events from API routes that perform an acti…" at bounding box center [277, 249] width 326 height 23
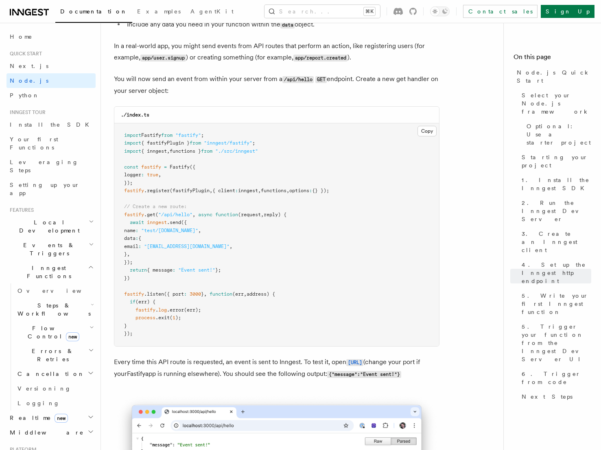
scroll to position [4411, 0]
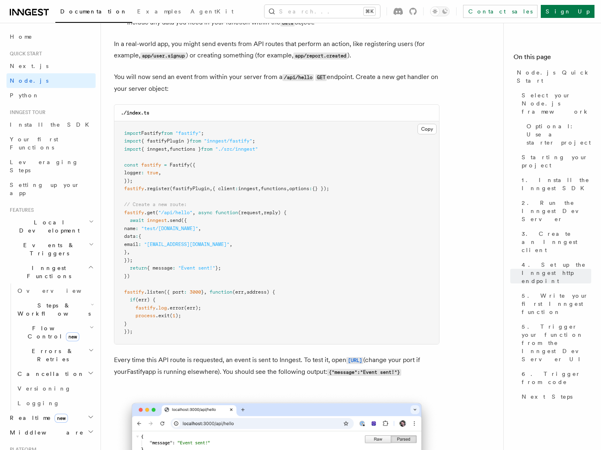
click at [190, 152] on span "functions }" at bounding box center [185, 149] width 31 height 6
click at [186, 215] on span ""/api/hello"" at bounding box center [175, 213] width 34 height 6
drag, startPoint x: 130, startPoint y: 235, endPoint x: 296, endPoint y: 267, distance: 169.0
click at [296, 267] on pre "import Fastify from "fastify" ; import { fastifyPlugin } from "inngest/fastify"…" at bounding box center [276, 232] width 325 height 223
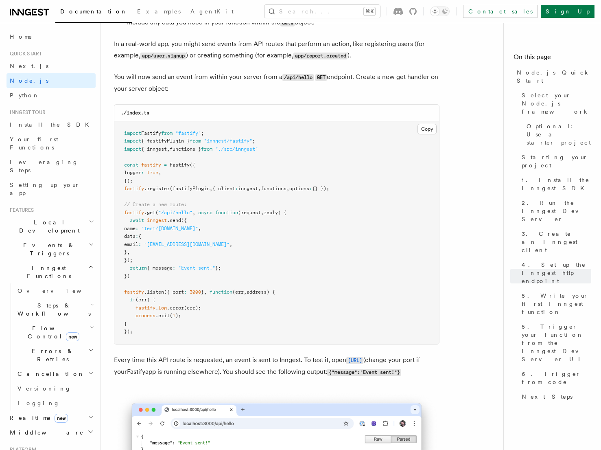
click at [163, 274] on pre "import Fastify from "fastify" ; import { fastifyPlugin } from "inngest/fastify"…" at bounding box center [276, 232] width 325 height 223
drag, startPoint x: 130, startPoint y: 236, endPoint x: 264, endPoint y: 287, distance: 143.8
click at [264, 287] on pre "import Fastify from "fastify" ; import { fastifyPlugin } from "inngest/fastify"…" at bounding box center [276, 232] width 325 height 223
copy code "await inngest .send ({ name : "test/[DOMAIN_NAME]" , data : { email : "[EMAIL_A…"
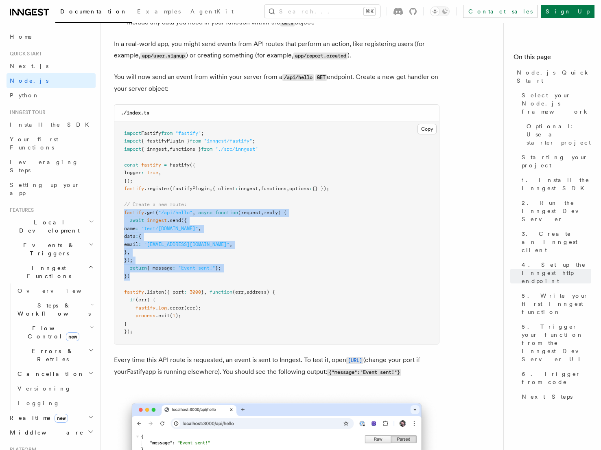
drag, startPoint x: 125, startPoint y: 228, endPoint x: 153, endPoint y: 293, distance: 70.9
click at [153, 293] on pre "import Fastify from "fastify" ; import { fastifyPlugin } from "inngest/fastify"…" at bounding box center [276, 232] width 325 height 223
copy code "fastify .get ( "/api/hello" , async function (request , reply) { await inngest …"
click at [186, 223] on span "({" at bounding box center [184, 220] width 6 height 6
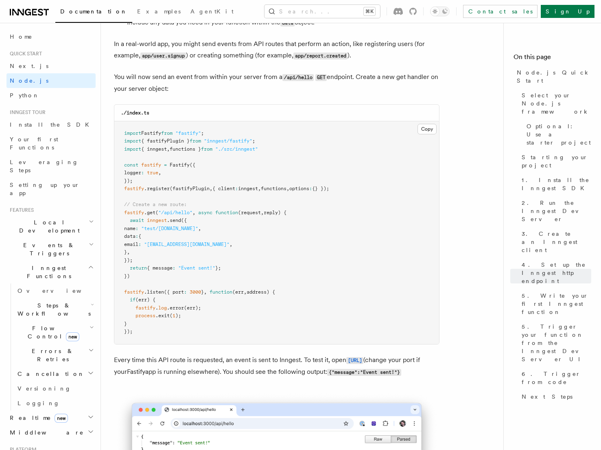
drag, startPoint x: 232, startPoint y: 284, endPoint x: 129, endPoint y: 236, distance: 113.3
click at [129, 236] on pre "import Fastify from "fastify" ; import { fastifyPlugin } from "inngest/fastify"…" at bounding box center [276, 232] width 325 height 223
copy code "await inngest .send ({ name : "test/[DOMAIN_NAME]" , data : { email : "[EMAIL_A…"
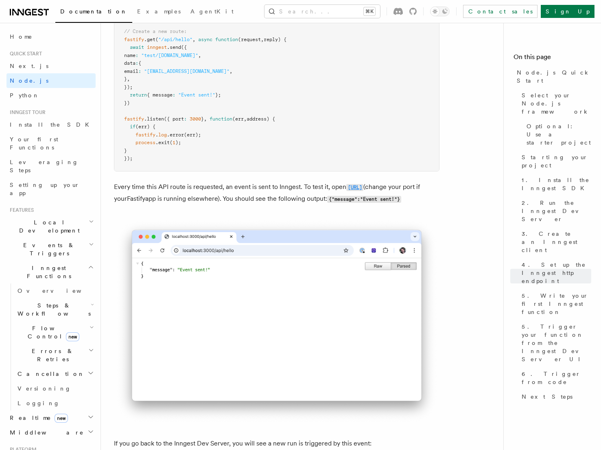
scroll to position [4587, 0]
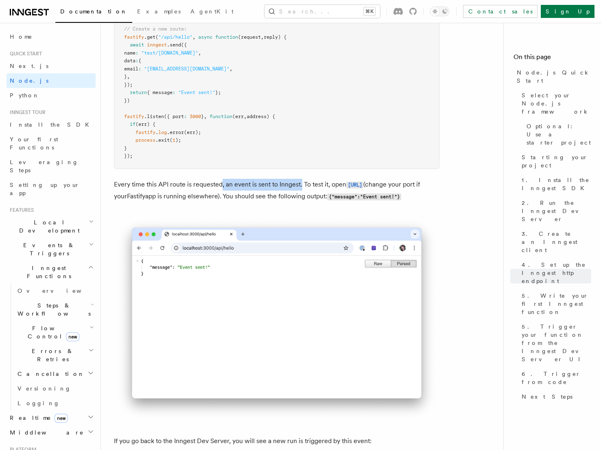
drag, startPoint x: 222, startPoint y: 198, endPoint x: 301, endPoint y: 199, distance: 79.0
click at [301, 199] on p "Every time this API route is requested, an event is sent to Inngest. To test it…" at bounding box center [277, 191] width 326 height 24
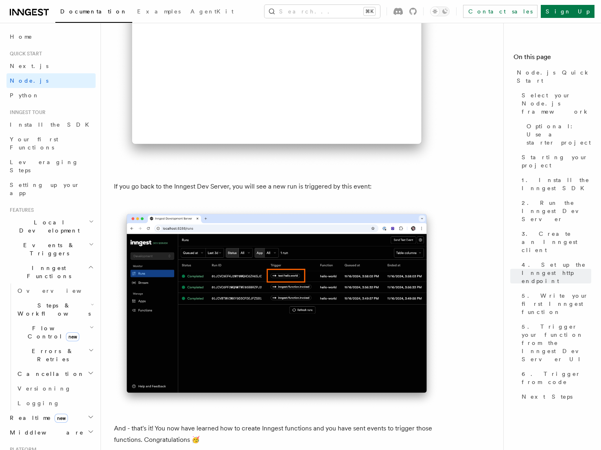
scroll to position [4842, 0]
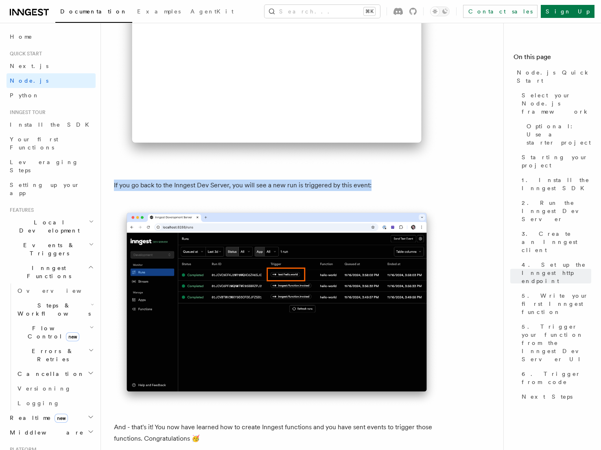
drag, startPoint x: 110, startPoint y: 214, endPoint x: 374, endPoint y: 213, distance: 263.8
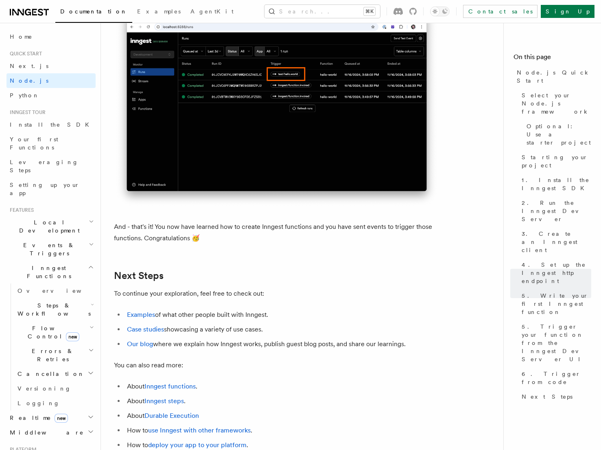
scroll to position [5043, 0]
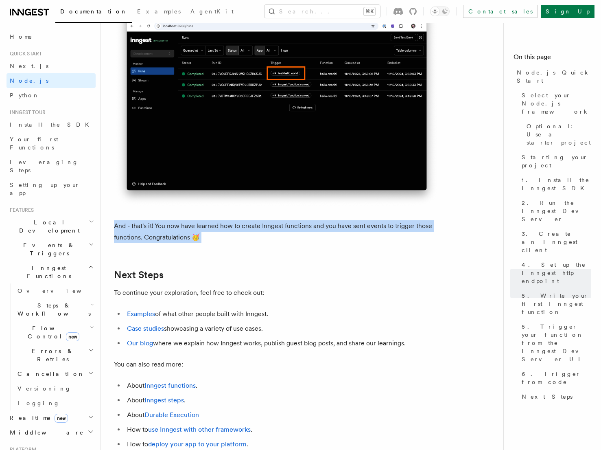
drag, startPoint x: 113, startPoint y: 252, endPoint x: 431, endPoint y: 276, distance: 318.8
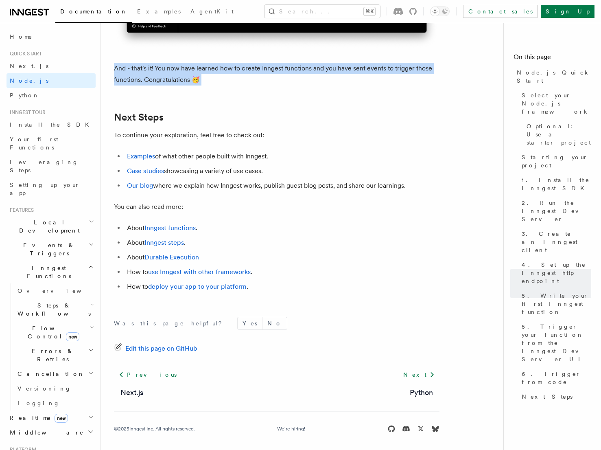
scroll to position [5230, 0]
